Goal: Task Accomplishment & Management: Manage account settings

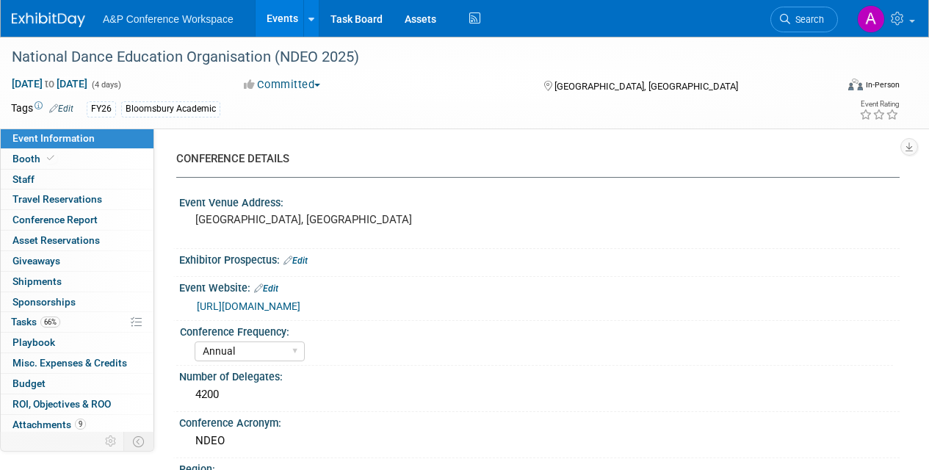
select select "Annual"
select select "Level 2"
select select "In-Person Booth"
select select "Drama & Performance Studies"
select select "Methuen Drama"
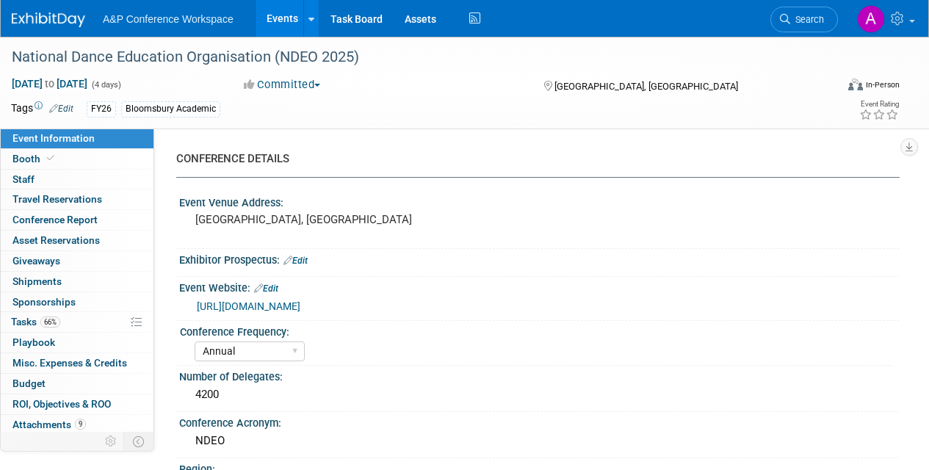
select select "[PERSON_NAME]"
select select "Networking/Commissioning"
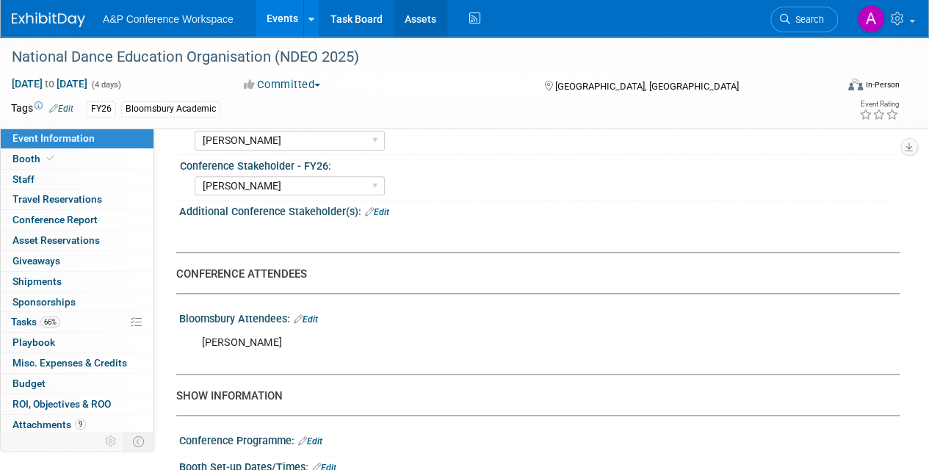
click at [417, 21] on link "Assets" at bounding box center [421, 18] width 54 height 37
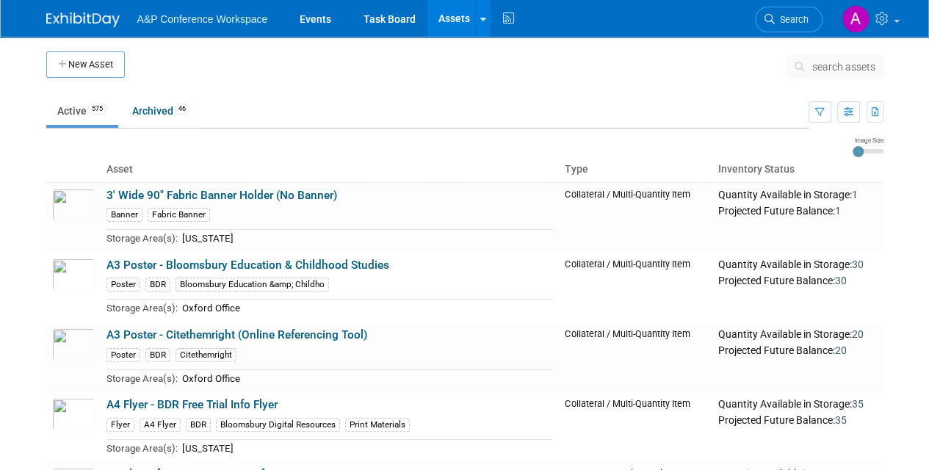
click at [850, 64] on span "search assets" at bounding box center [843, 67] width 63 height 12
click at [805, 71] on button "search assets" at bounding box center [835, 67] width 97 height 24
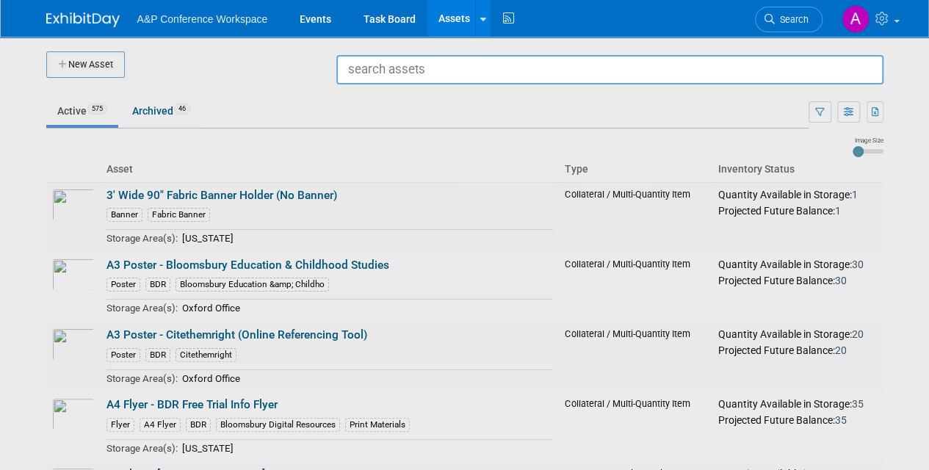
click at [805, 71] on input "text" at bounding box center [609, 69] width 547 height 29
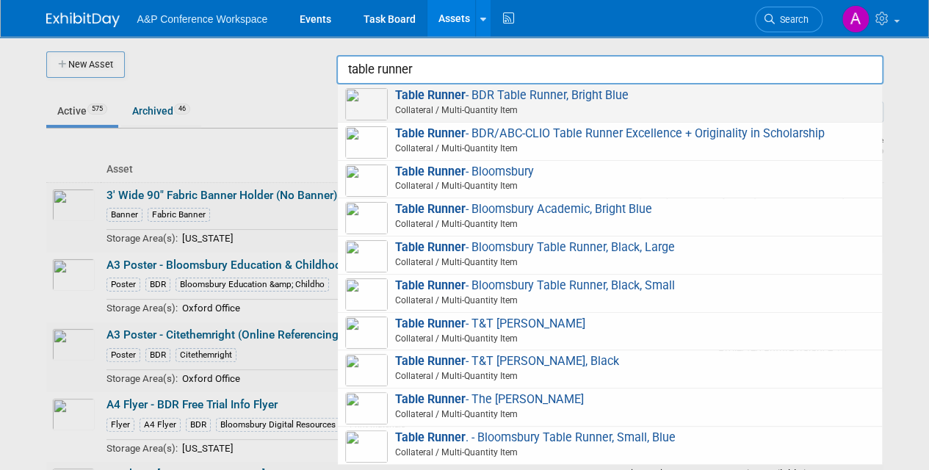
click at [560, 104] on span "Collateral / Multi-Quantity Item" at bounding box center [612, 110] width 525 height 13
type input "Table Runner - BDR Table Runner, Bright Blue"
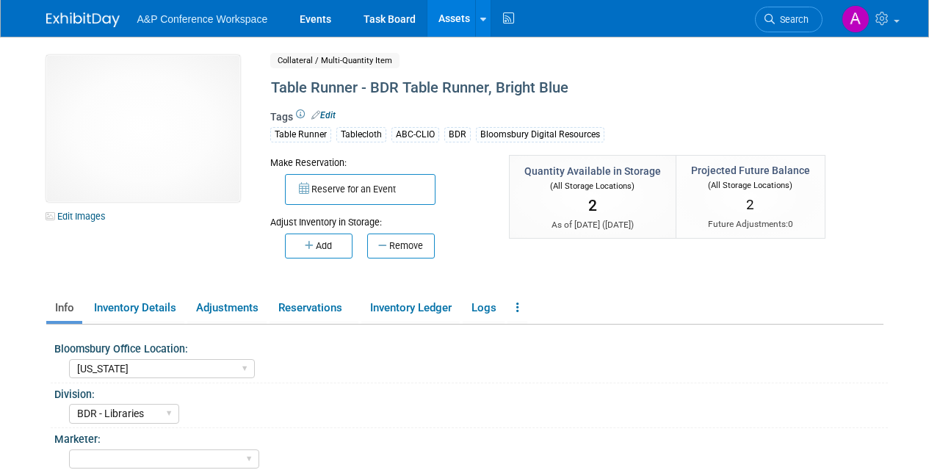
select select "[US_STATE]"
select select "BDR - Libraries"
